Goal: Find specific page/section: Find specific page/section

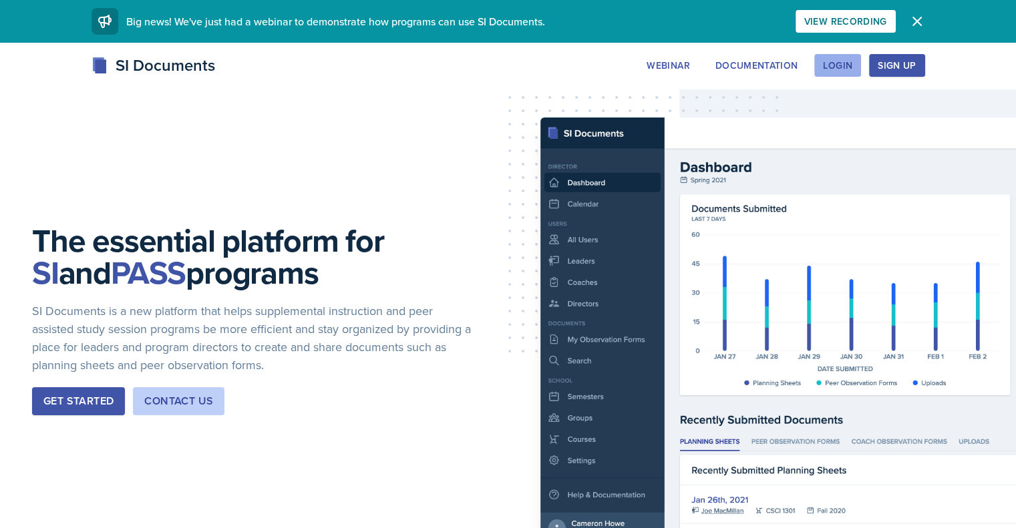
click at [852, 60] on div "Login" at bounding box center [837, 65] width 29 height 11
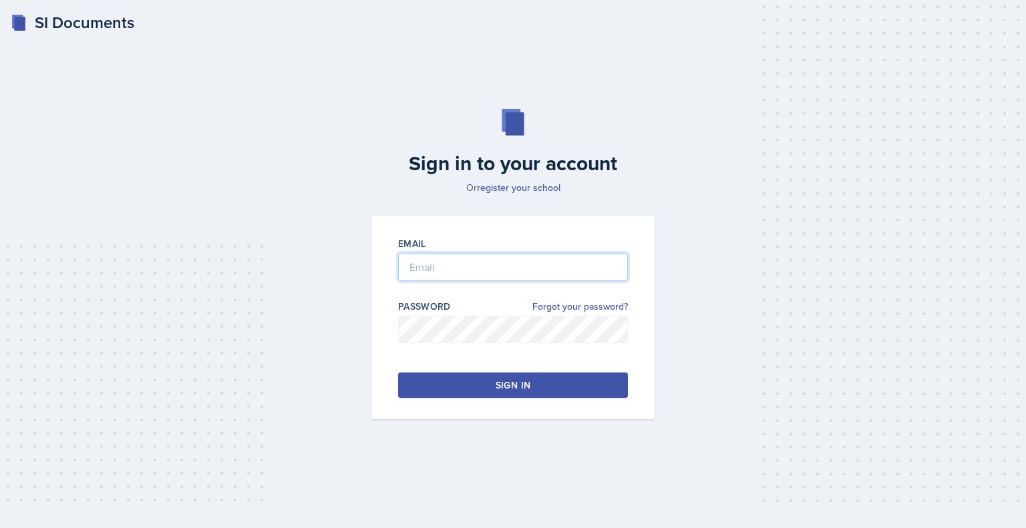
type input "[EMAIL_ADDRESS][DOMAIN_NAME]"
click at [499, 385] on div "Sign in" at bounding box center [512, 385] width 35 height 13
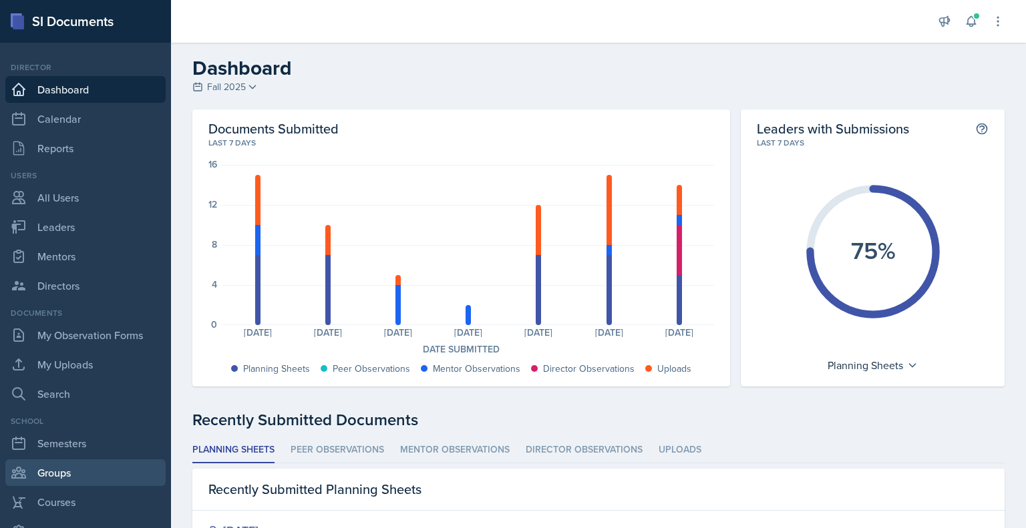
click at [52, 472] on link "Groups" at bounding box center [85, 472] width 160 height 27
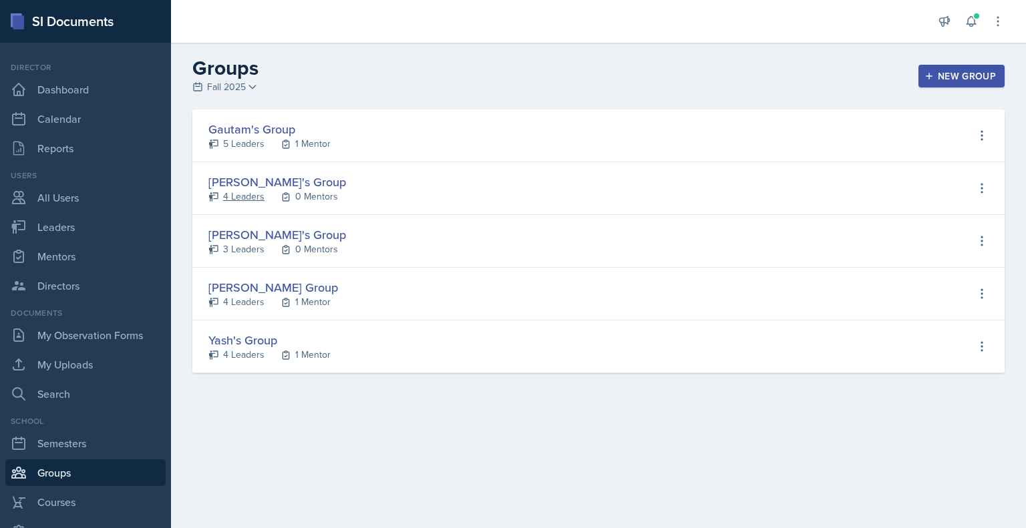
click at [252, 195] on div "4 Leaders" at bounding box center [243, 197] width 41 height 14
select select "a8c40de0-d7eb-4f82-90ee-ac0c6ce45f71"
select select "ae587605-4dfe-4356-b5a6-64ad099756a7"
